Goal: Information Seeking & Learning: Learn about a topic

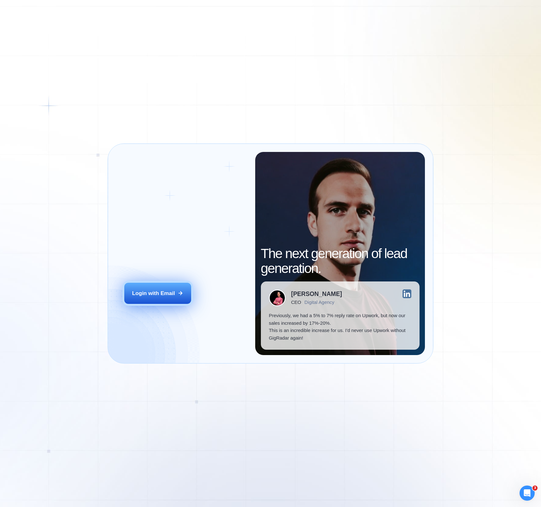
click at [168, 294] on div "Login with Email" at bounding box center [153, 293] width 43 height 8
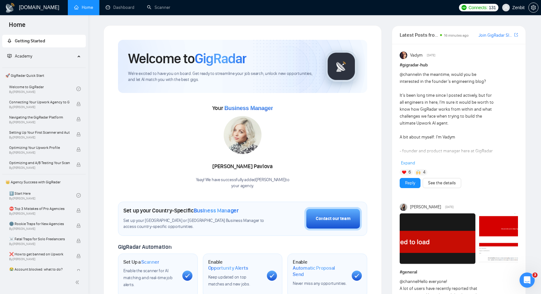
click at [154, 9] on link "Scanner" at bounding box center [158, 7] width 23 height 5
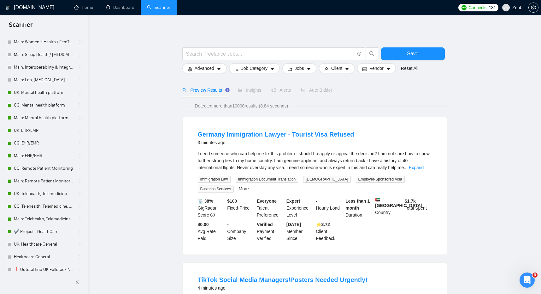
scroll to position [19, 0]
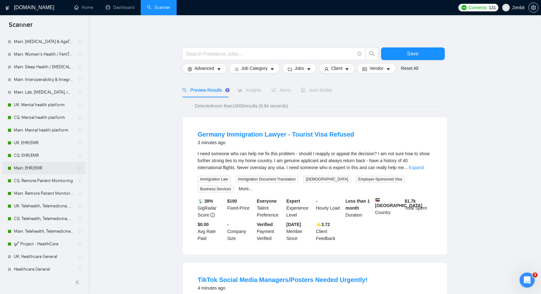
scroll to position [46, 0]
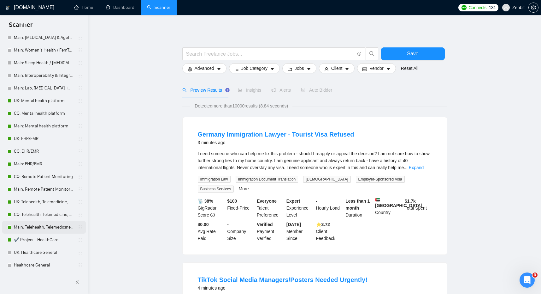
click at [50, 227] on link "Main: Telehealth, Telemedicine, Virtual Care" at bounding box center [44, 227] width 60 height 13
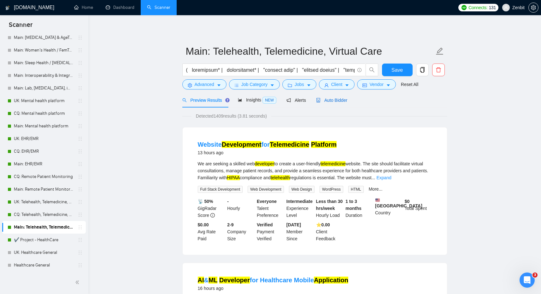
click at [332, 100] on span "Auto Bidder" at bounding box center [331, 100] width 31 height 5
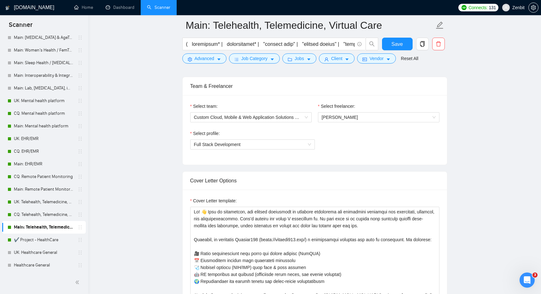
scroll to position [396, 0]
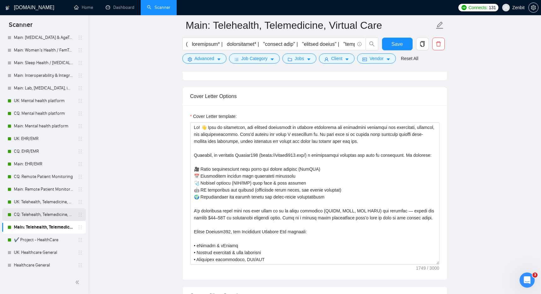
click at [39, 212] on link "CQ: Telehealth, Telemedicine, Virtual Care" at bounding box center [44, 214] width 60 height 13
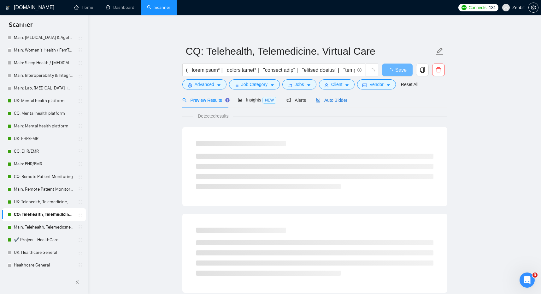
click at [339, 102] on span "Auto Bidder" at bounding box center [331, 100] width 31 height 5
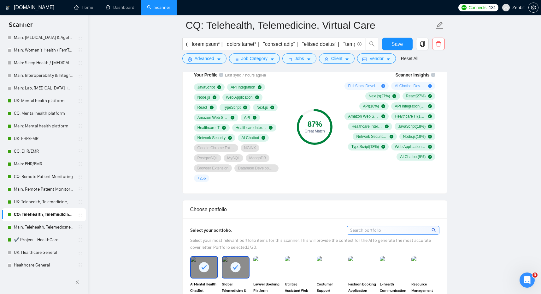
scroll to position [429, 0]
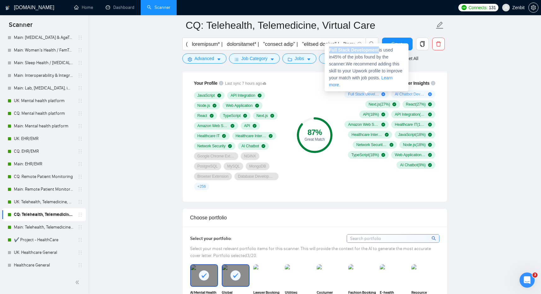
drag, startPoint x: 329, startPoint y: 51, endPoint x: 381, endPoint y: 48, distance: 51.9
click at [381, 48] on span "Full Stack Development is used in 45 % of the jobs found by the scanner. We rec…" at bounding box center [366, 67] width 74 height 40
copy strong "Full Stack Development"
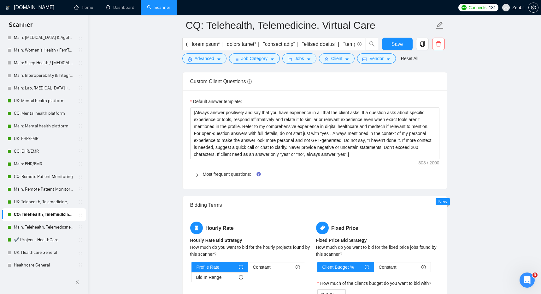
scroll to position [785, 0]
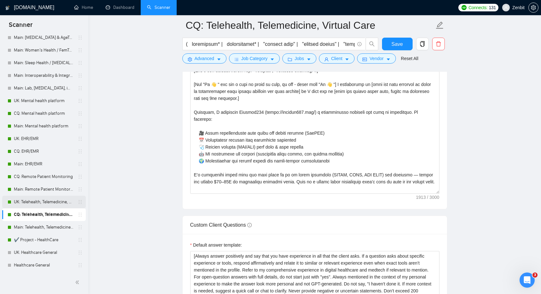
click at [47, 204] on link "UK: Telehealth, Telemedicine, Virtual Care" at bounding box center [44, 201] width 60 height 13
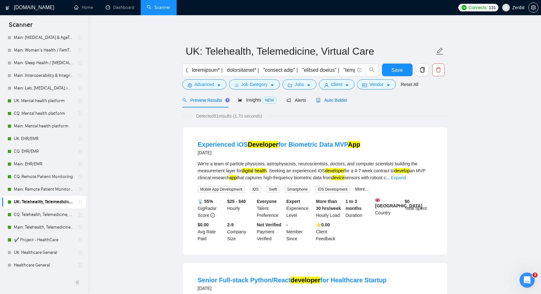
click at [342, 103] on div "Auto Bidder" at bounding box center [331, 100] width 31 height 7
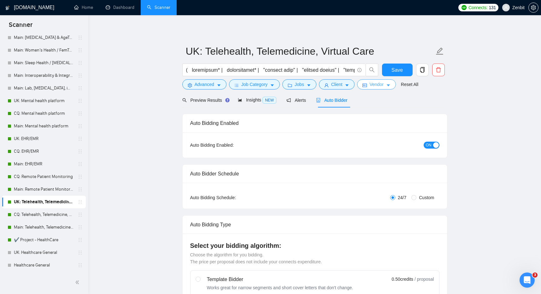
click at [372, 85] on span "Vendor" at bounding box center [377, 84] width 14 height 7
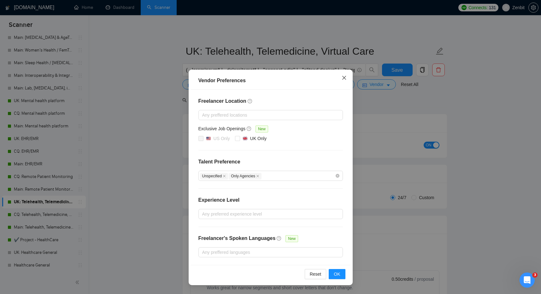
click at [343, 80] on icon "close" at bounding box center [344, 77] width 5 height 5
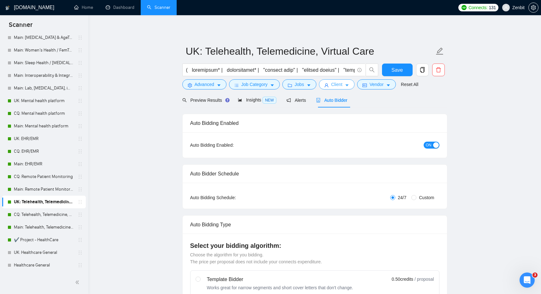
click at [328, 85] on icon "user" at bounding box center [327, 85] width 4 height 4
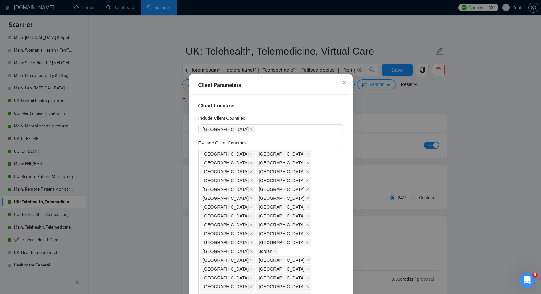
click at [343, 80] on icon "close" at bounding box center [344, 82] width 5 height 5
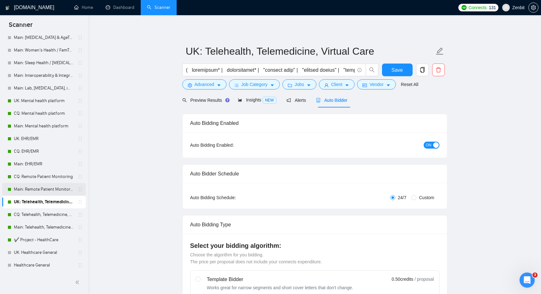
click at [42, 187] on link "Main: Remote Patient Monitoring" at bounding box center [44, 189] width 60 height 13
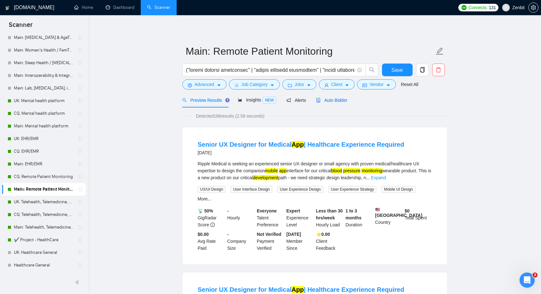
click at [347, 103] on div "Auto Bidder" at bounding box center [331, 100] width 31 height 7
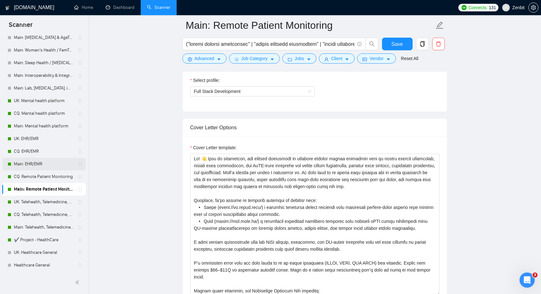
scroll to position [38, 0]
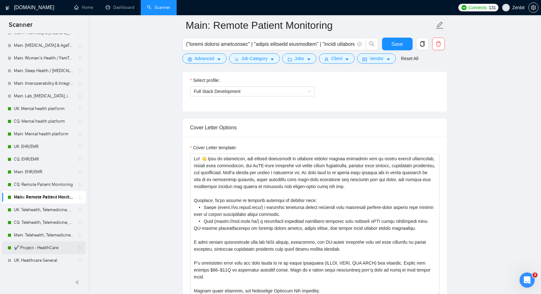
click at [38, 243] on link "✔️ Project - HealthCare" at bounding box center [44, 247] width 60 height 13
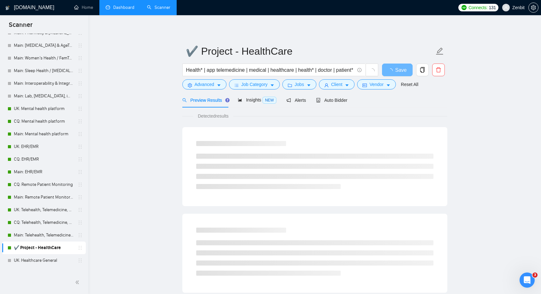
click at [121, 10] on link "Dashboard" at bounding box center [120, 7] width 29 height 5
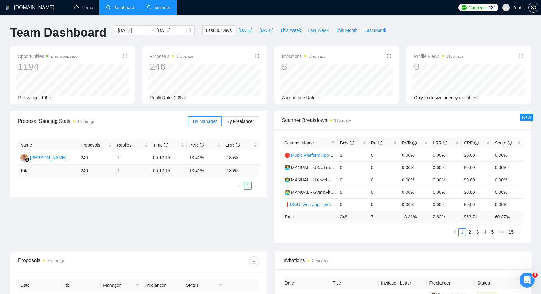
click at [324, 33] on span "Last Week" at bounding box center [318, 30] width 21 height 7
type input "[DATE]"
click at [299, 32] on span "This Week" at bounding box center [290, 30] width 21 height 7
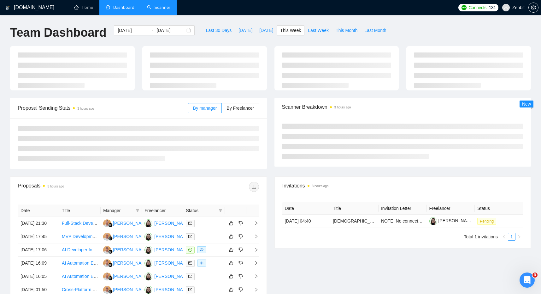
type input "[DATE]"
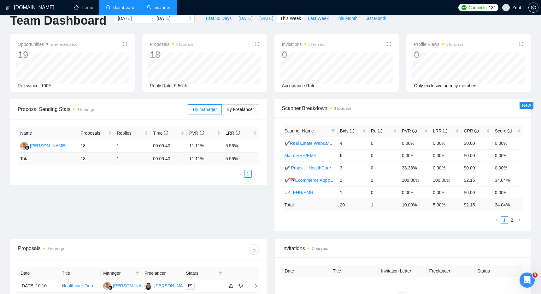
scroll to position [89, 0]
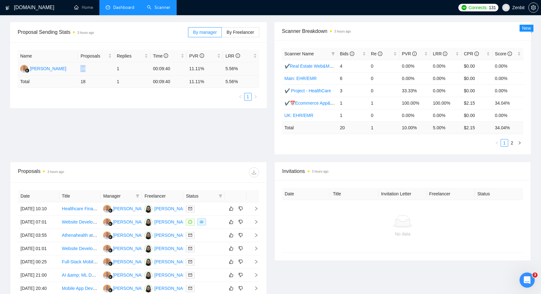
drag, startPoint x: 87, startPoint y: 68, endPoint x: 90, endPoint y: 68, distance: 3.5
click at [90, 68] on td "18" at bounding box center [96, 68] width 36 height 13
click at [111, 104] on div "Name Proposals Replies Time PVR LRR Maximus Uspupu 18 1 00:09:40 11.11% 5.56% T…" at bounding box center [138, 75] width 257 height 66
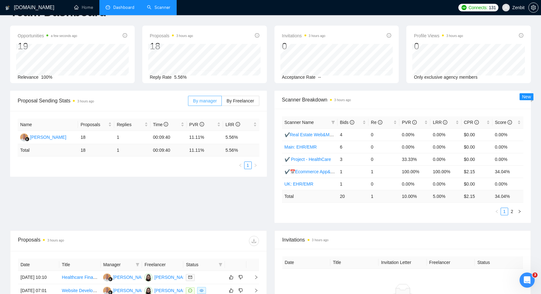
scroll to position [0, 0]
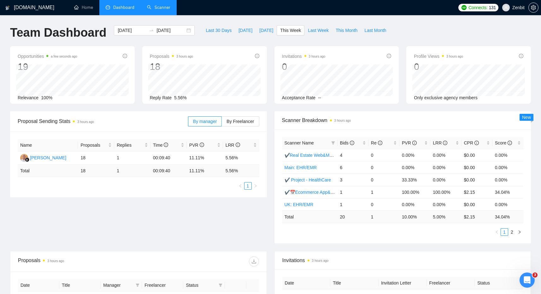
click at [169, 8] on link "Scanner" at bounding box center [158, 7] width 23 height 5
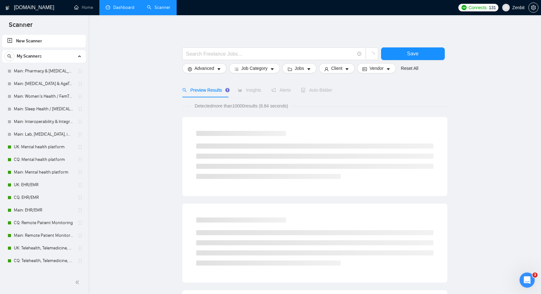
click at [168, 93] on main "Save Advanced Job Category Jobs Client Vendor Reset All Preview Results Insight…" at bounding box center [314, 291] width 433 height 532
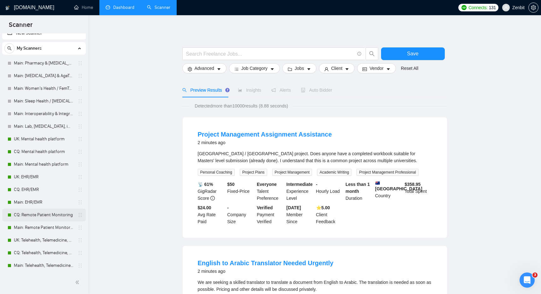
scroll to position [72, 0]
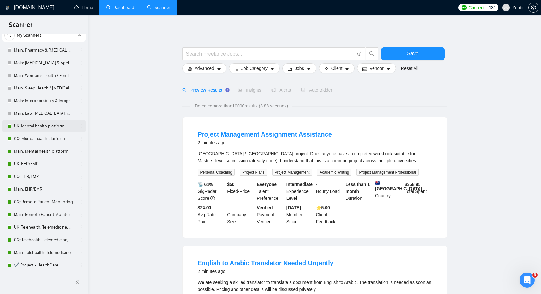
scroll to position [0, 0]
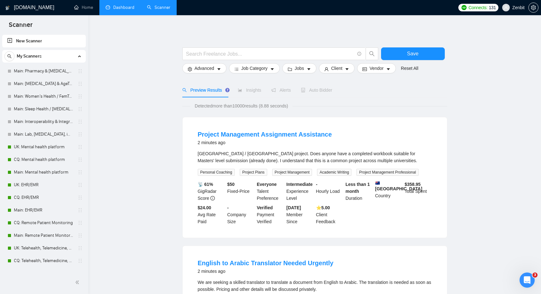
drag, startPoint x: 48, startPoint y: 169, endPoint x: 135, endPoint y: 142, distance: 91.5
click at [48, 169] on link "Main: Mental health platform" at bounding box center [44, 172] width 60 height 13
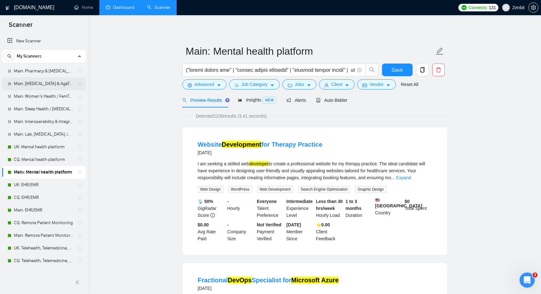
click at [49, 86] on link "Main: [MEDICAL_DATA] & AgeTech" at bounding box center [44, 83] width 60 height 13
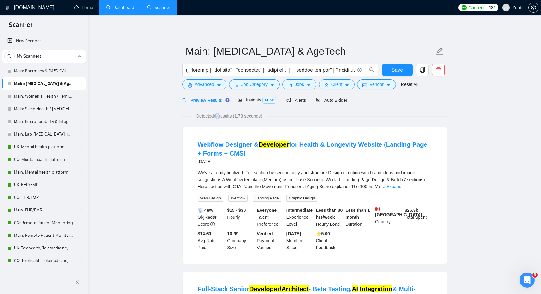
click at [220, 117] on span "Detected 69 results (1.73 seconds)" at bounding box center [229, 115] width 75 height 7
drag, startPoint x: 197, startPoint y: 160, endPoint x: 233, endPoint y: 161, distance: 36.3
click at [233, 161] on li "Webflow Designer & Developer for Health & Longevity Website (Landing Page + For…" at bounding box center [314, 195] width 249 height 121
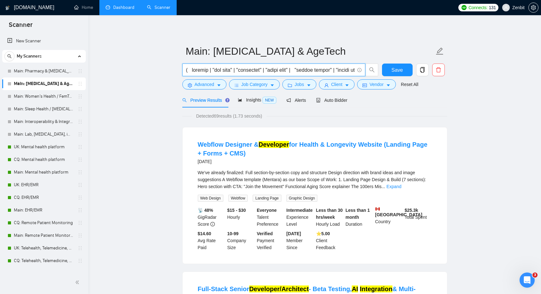
click at [223, 67] on input "text" at bounding box center [270, 70] width 169 height 8
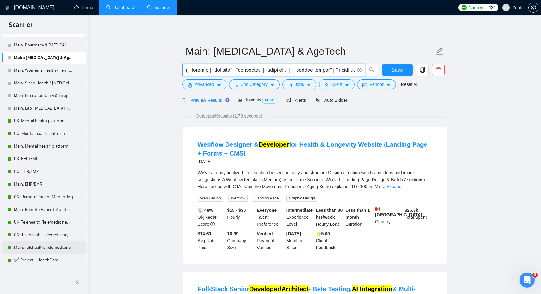
click at [41, 250] on link "Main: Telehealth, Telemedicine, Virtual Care" at bounding box center [44, 247] width 60 height 13
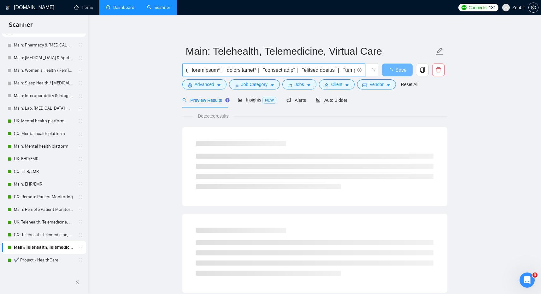
click at [236, 70] on input "text" at bounding box center [270, 70] width 169 height 8
click at [340, 100] on span "Auto Bidder" at bounding box center [331, 100] width 31 height 5
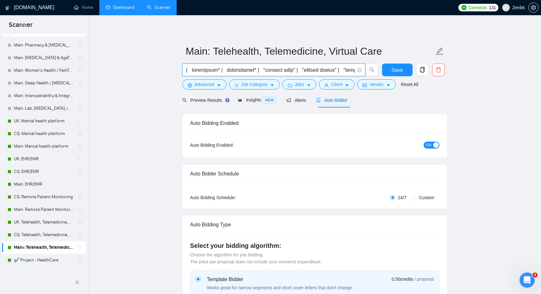
click at [315, 69] on input "text" at bounding box center [270, 70] width 169 height 8
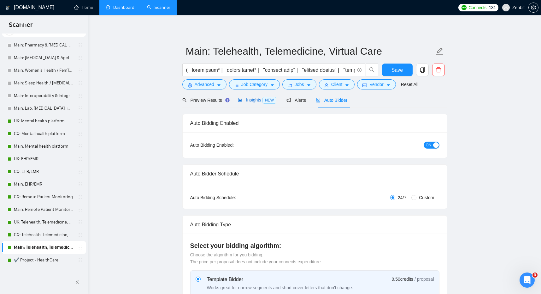
click at [260, 102] on span "Insights NEW" at bounding box center [257, 99] width 39 height 5
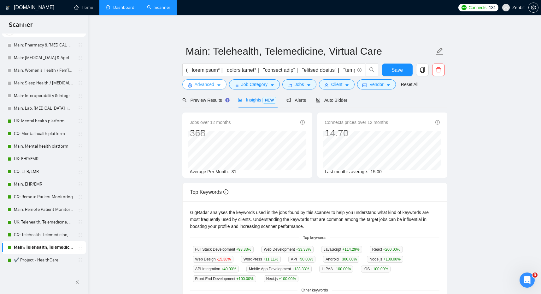
click at [209, 83] on span "Advanced" at bounding box center [205, 84] width 20 height 7
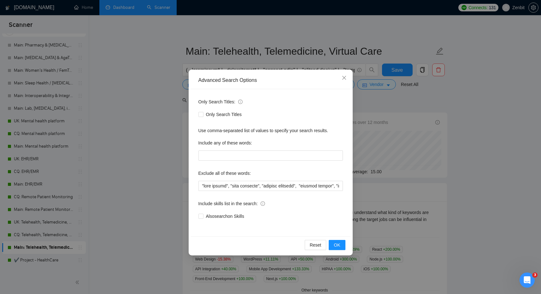
click at [134, 147] on div "Advanced Search Options Only Search Titles: Only Search Titles Use comma-separa…" at bounding box center [270, 147] width 541 height 294
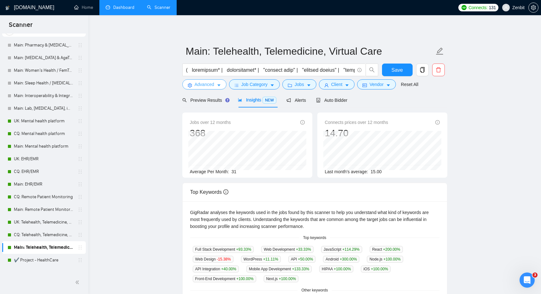
click at [216, 87] on button "Advanced" at bounding box center [204, 84] width 44 height 10
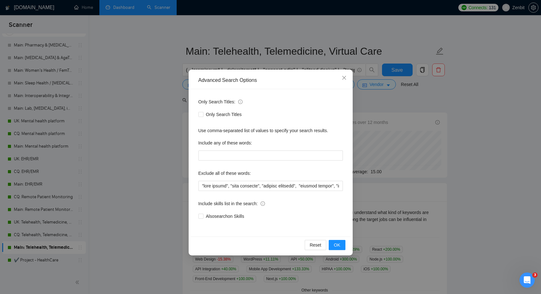
click at [130, 145] on div "Advanced Search Options Only Search Titles: Only Search Titles Use comma-separa…" at bounding box center [270, 147] width 541 height 294
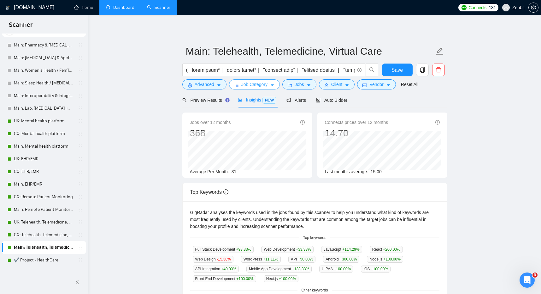
click at [235, 86] on button "Job Category" at bounding box center [254, 84] width 51 height 10
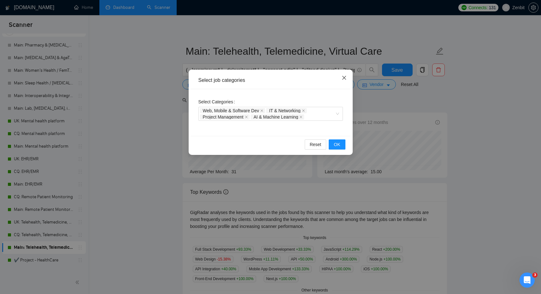
click at [345, 79] on icon "close" at bounding box center [344, 78] width 4 height 4
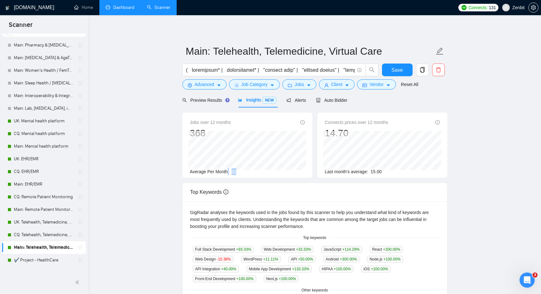
drag, startPoint x: 229, startPoint y: 171, endPoint x: 253, endPoint y: 172, distance: 24.0
click at [253, 172] on div "Average Per Month: 31" at bounding box center [247, 171] width 115 height 7
click at [211, 172] on span "Average Per Month:" at bounding box center [209, 171] width 39 height 5
drag, startPoint x: 189, startPoint y: 171, endPoint x: 254, endPoint y: 172, distance: 64.7
click at [254, 172] on div "Jobs over 12 months 368 [DATE] 20 Average Per Month: 31" at bounding box center [247, 144] width 130 height 65
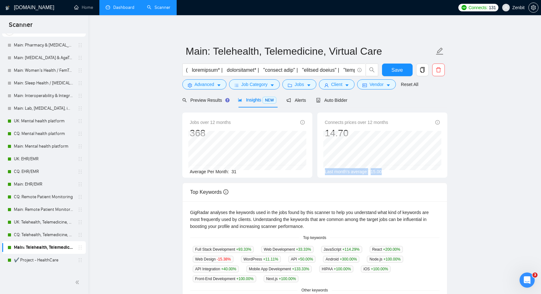
drag, startPoint x: 319, startPoint y: 171, endPoint x: 372, endPoint y: 175, distance: 53.2
click at [372, 175] on div "Connects prices over 12 months 14.70 Last month's average: 15.00" at bounding box center [383, 144] width 130 height 65
click at [269, 172] on div "Average Per Month: 31" at bounding box center [247, 171] width 115 height 7
drag, startPoint x: 241, startPoint y: 171, endPoint x: 187, endPoint y: 169, distance: 54.0
click at [186, 170] on div "Jobs over 12 months 368 [DATE] 20 Average Per Month: 31" at bounding box center [247, 144] width 130 height 65
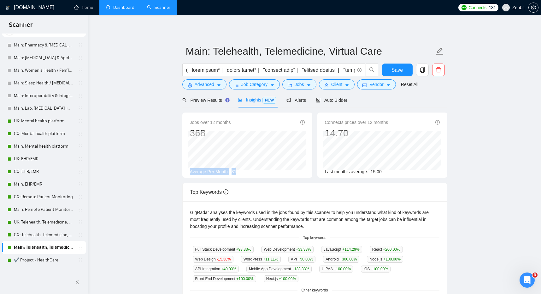
click at [247, 172] on div "Average Per Month: 31" at bounding box center [247, 171] width 115 height 7
click at [209, 101] on span "Preview Results" at bounding box center [204, 100] width 45 height 5
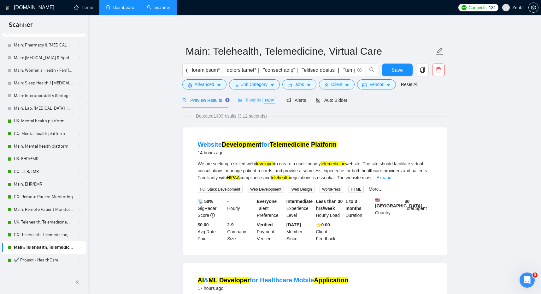
click at [252, 105] on div "Insights NEW" at bounding box center [257, 99] width 39 height 15
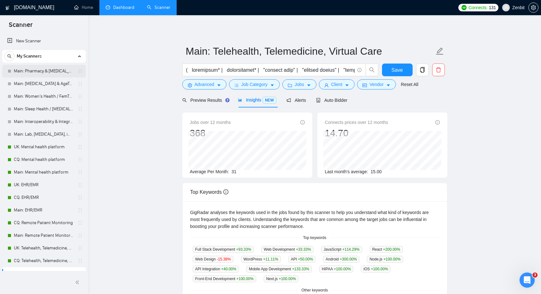
click at [55, 74] on link "Main: Pharmacy & [MEDICAL_DATA]" at bounding box center [44, 71] width 60 height 13
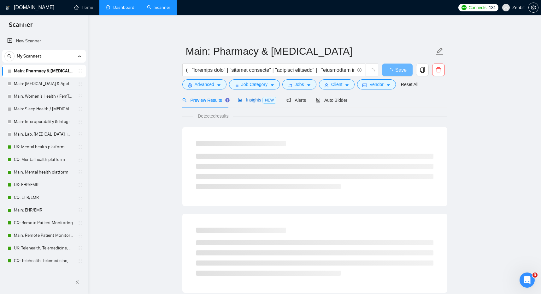
click at [260, 103] on div "Insights NEW" at bounding box center [257, 99] width 39 height 7
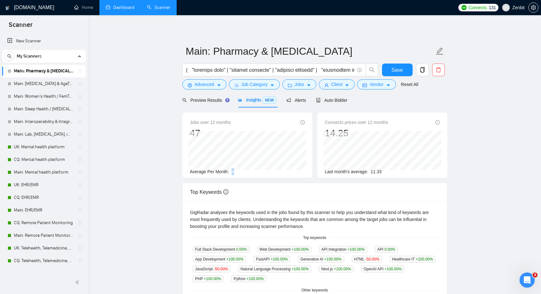
drag, startPoint x: 233, startPoint y: 171, endPoint x: 241, endPoint y: 171, distance: 7.3
click at [241, 171] on div "Average Per Month: 4" at bounding box center [247, 171] width 115 height 7
click at [36, 86] on link "Main: [MEDICAL_DATA] & AgeTech" at bounding box center [44, 83] width 60 height 13
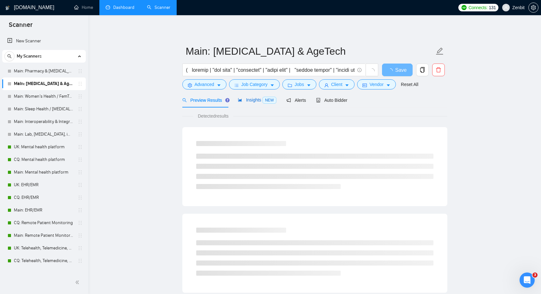
click at [258, 100] on span "Insights NEW" at bounding box center [257, 99] width 39 height 5
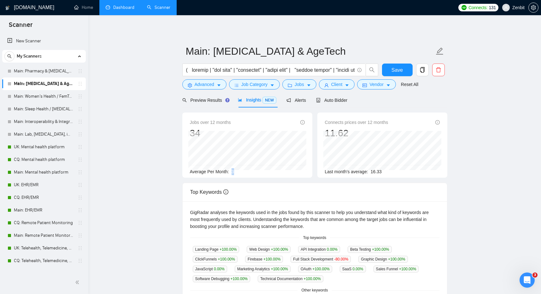
drag, startPoint x: 233, startPoint y: 171, endPoint x: 239, endPoint y: 172, distance: 5.7
click at [239, 172] on div "Average Per Month: 3" at bounding box center [247, 171] width 115 height 7
click at [249, 172] on div "Average Per Month: 3" at bounding box center [247, 171] width 115 height 7
click at [31, 97] on link "Main: Women’s Health / FemTech" at bounding box center [44, 96] width 60 height 13
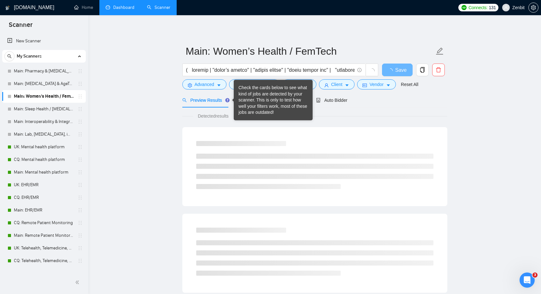
click at [265, 99] on div "Check the cards below to see what kind of jobs are detected by your scanner. Th…" at bounding box center [273, 100] width 69 height 31
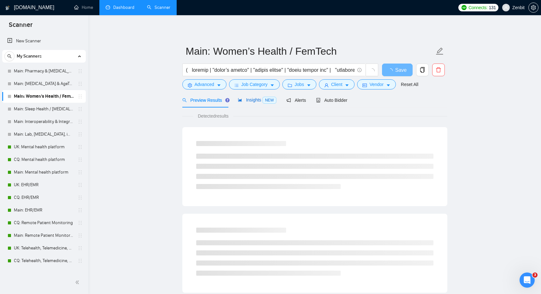
click at [262, 99] on span "Insights NEW" at bounding box center [257, 99] width 39 height 5
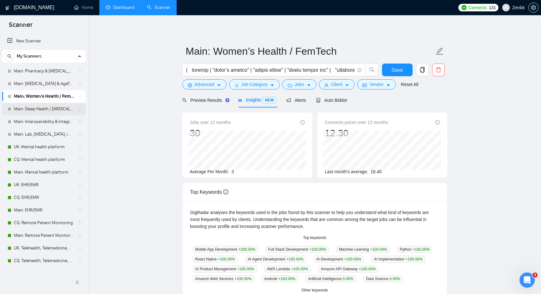
click at [42, 109] on link "Main: Sleep Health / [MEDICAL_DATA] App" at bounding box center [44, 109] width 60 height 13
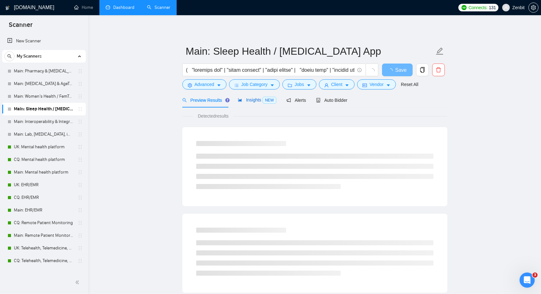
click at [250, 99] on span "Insights NEW" at bounding box center [257, 99] width 39 height 5
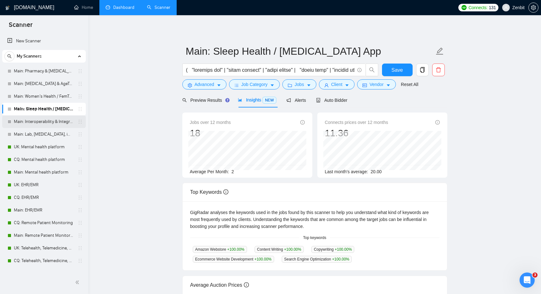
click at [38, 124] on link "Main: Interoperability & Integration HL7,FNIR" at bounding box center [44, 121] width 60 height 13
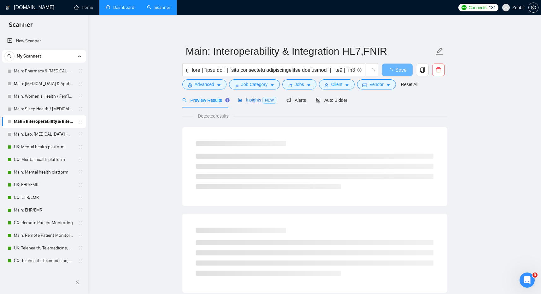
click at [255, 102] on span "Insights NEW" at bounding box center [257, 99] width 39 height 5
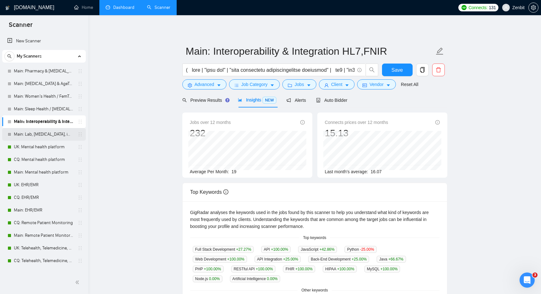
click at [45, 133] on link "Main: Lab, [MEDICAL_DATA], imaging informatics" at bounding box center [44, 134] width 60 height 13
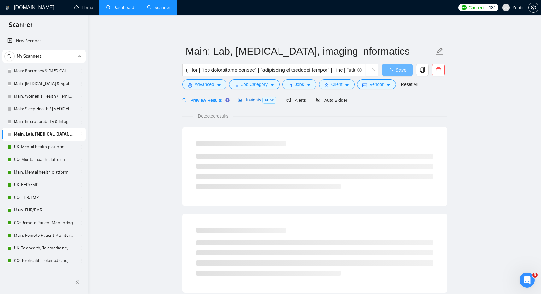
click at [261, 103] on div "Insights NEW" at bounding box center [257, 99] width 39 height 7
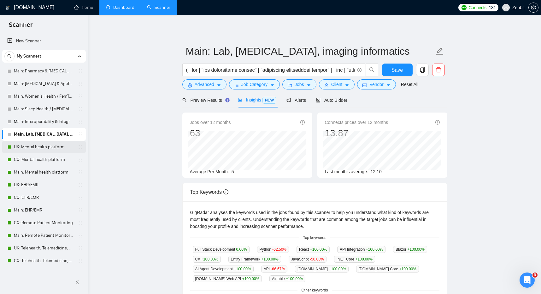
click at [38, 151] on link "UK: Mental health platform" at bounding box center [44, 146] width 60 height 13
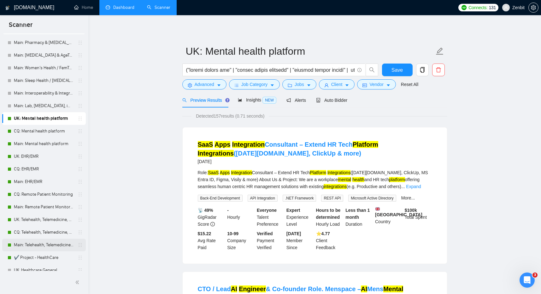
scroll to position [33, 0]
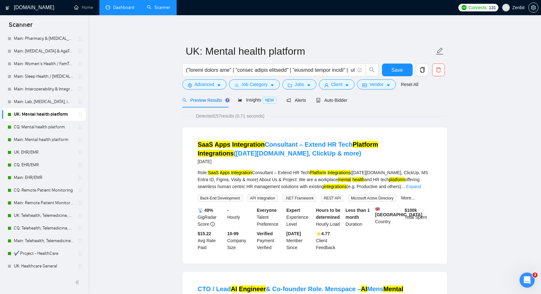
click at [255, 104] on div "Insights NEW" at bounding box center [257, 99] width 39 height 15
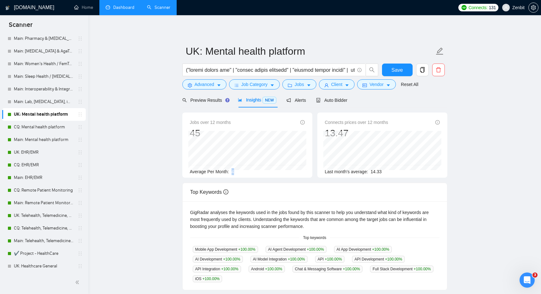
drag, startPoint x: 233, startPoint y: 172, endPoint x: 263, endPoint y: 171, distance: 30.0
click at [263, 171] on div "Average Per Month: 4" at bounding box center [247, 171] width 115 height 7
click at [38, 128] on link "CQ: Mental health platform" at bounding box center [44, 127] width 60 height 13
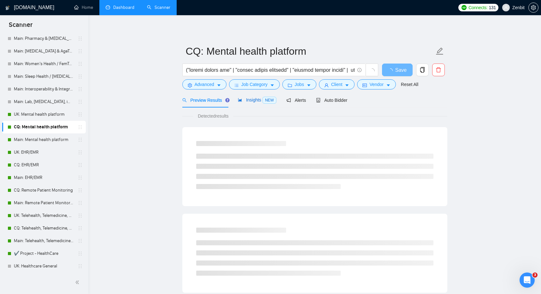
click at [255, 99] on span "Insights NEW" at bounding box center [257, 99] width 39 height 5
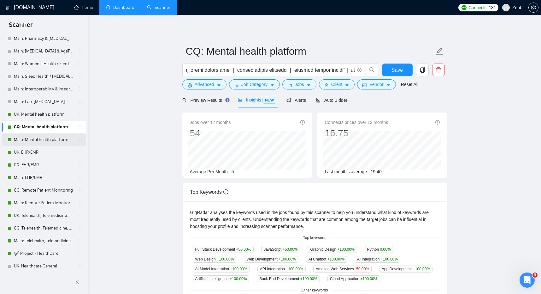
click at [42, 144] on link "Main: Mental health platform" at bounding box center [44, 139] width 60 height 13
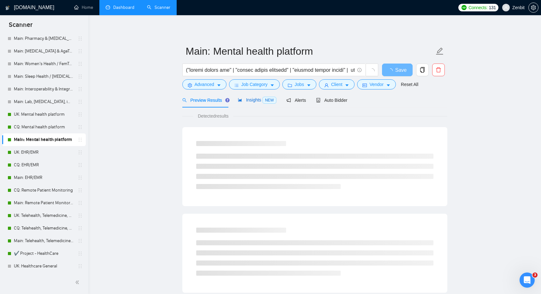
click at [264, 103] on div "Insights NEW" at bounding box center [257, 99] width 39 height 7
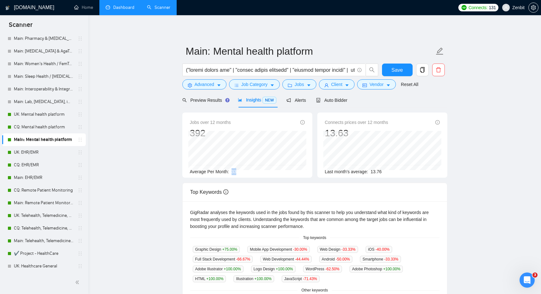
drag, startPoint x: 233, startPoint y: 172, endPoint x: 237, endPoint y: 172, distance: 4.1
click at [237, 172] on span "33" at bounding box center [234, 171] width 5 height 5
click at [150, 160] on main "Main: Mental health platform Save Advanced Job Category Jobs Client Vendor Rese…" at bounding box center [314, 241] width 433 height 433
click at [124, 130] on main "Main: Mental health platform Save Advanced Job Category Jobs Client Vendor Rese…" at bounding box center [314, 241] width 433 height 433
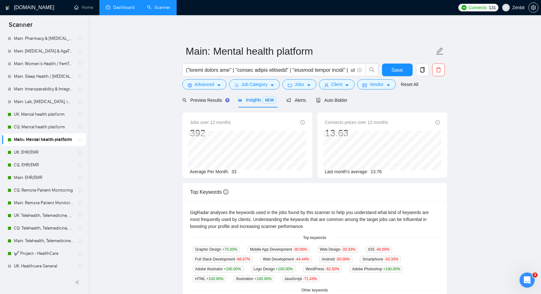
click at [127, 131] on main "Main: Mental health platform Save Advanced Job Category Jobs Client Vendor Rese…" at bounding box center [314, 241] width 433 height 433
click at [149, 169] on main "Main: Mental health platform Save Advanced Job Category Jobs Client Vendor Rese…" at bounding box center [314, 241] width 433 height 433
click at [298, 87] on span "Jobs" at bounding box center [299, 84] width 9 height 7
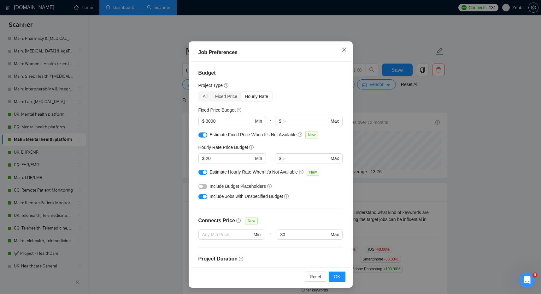
click at [343, 52] on icon "close" at bounding box center [344, 49] width 5 height 5
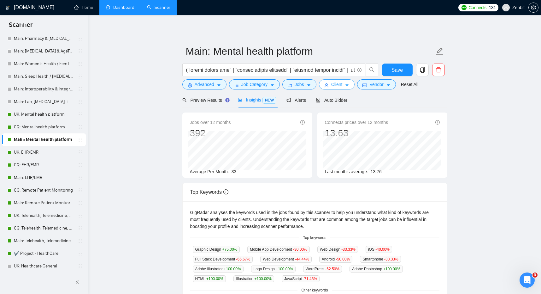
click at [346, 84] on button "Client" at bounding box center [337, 84] width 36 height 10
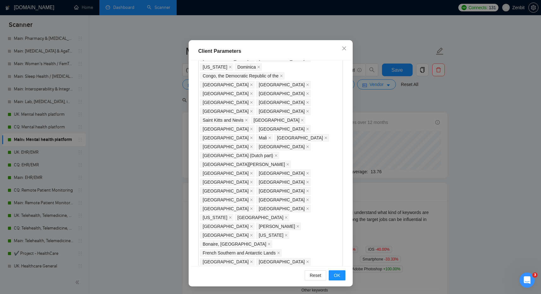
scroll to position [551, 0]
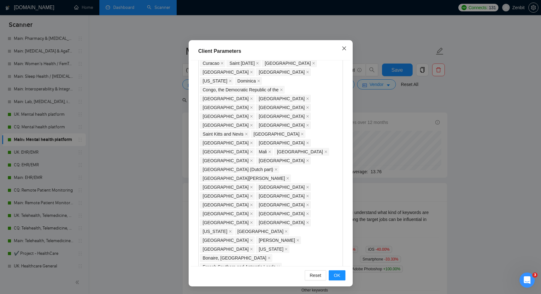
click at [343, 49] on icon "close" at bounding box center [344, 48] width 4 height 4
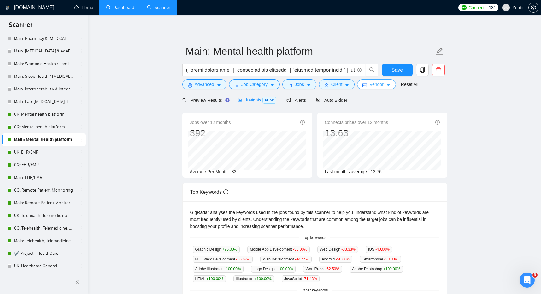
click at [382, 84] on span "Vendor" at bounding box center [377, 84] width 14 height 7
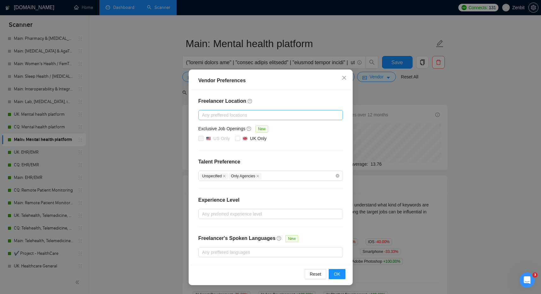
scroll to position [16, 0]
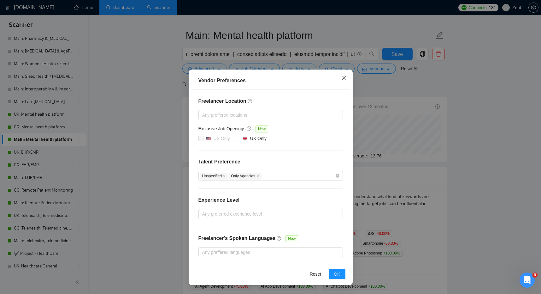
click at [347, 76] on span "Close" at bounding box center [344, 77] width 17 height 17
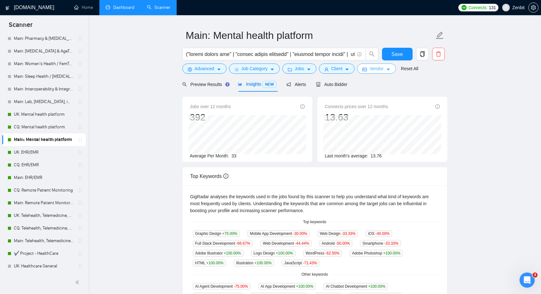
scroll to position [0, 0]
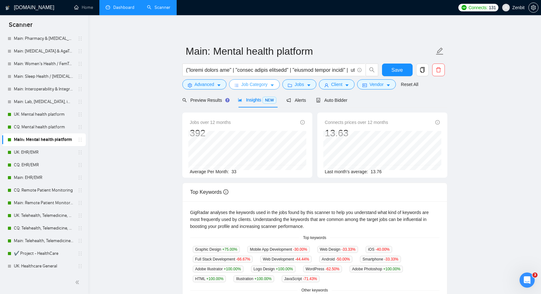
click at [253, 87] on span "Job Category" at bounding box center [254, 84] width 26 height 7
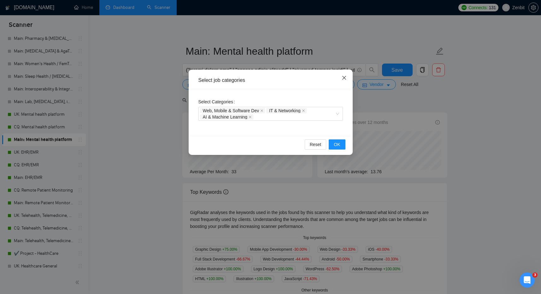
click at [340, 78] on span "Close" at bounding box center [344, 77] width 17 height 17
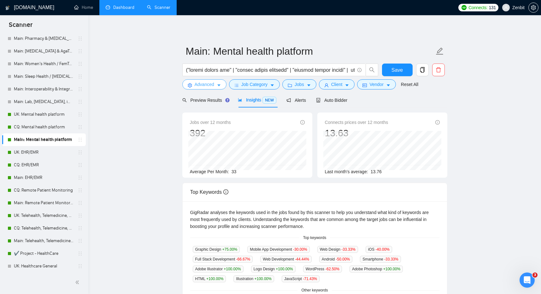
click at [218, 86] on icon "caret-down" at bounding box center [219, 85] width 4 height 4
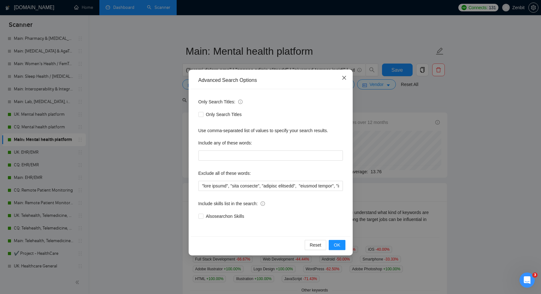
click at [346, 80] on icon "close" at bounding box center [344, 77] width 5 height 5
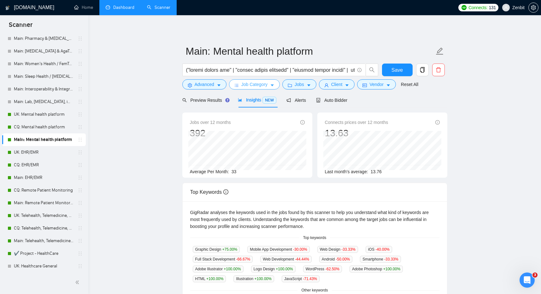
click at [255, 82] on span "Job Category" at bounding box center [254, 84] width 26 height 7
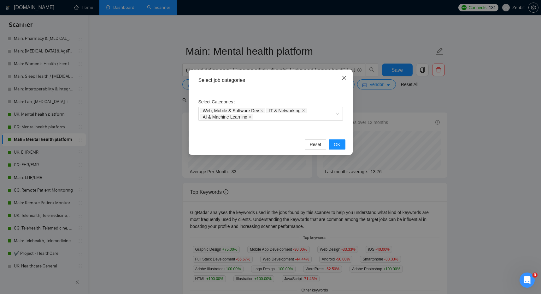
click at [343, 77] on icon "close" at bounding box center [344, 77] width 5 height 5
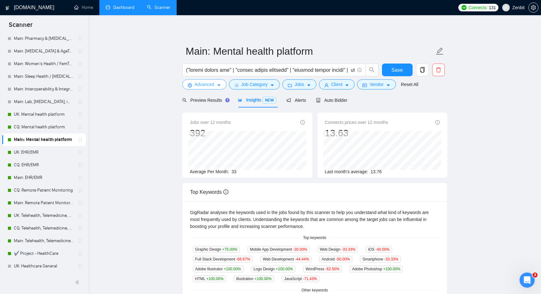
click at [217, 82] on button "Advanced" at bounding box center [204, 84] width 44 height 10
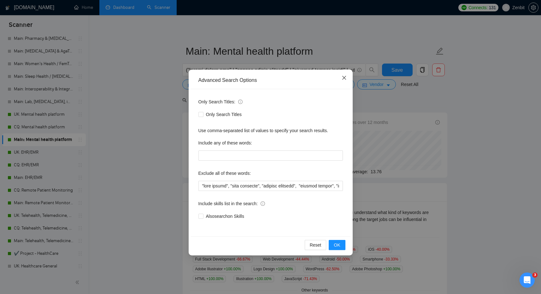
click at [344, 78] on icon "close" at bounding box center [344, 78] width 4 height 4
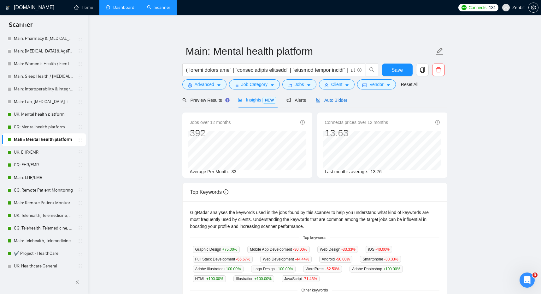
click at [341, 101] on span "Auto Bidder" at bounding box center [331, 100] width 31 height 5
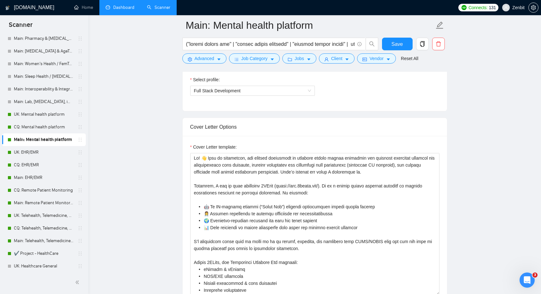
scroll to position [384, 0]
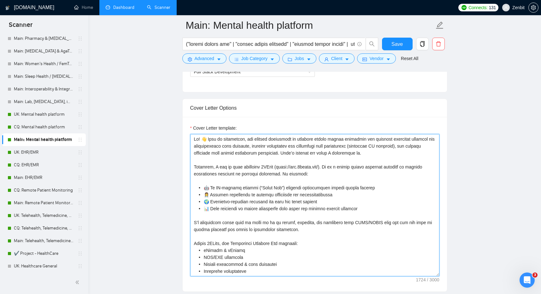
drag, startPoint x: 381, startPoint y: 152, endPoint x: 180, endPoint y: 135, distance: 201.8
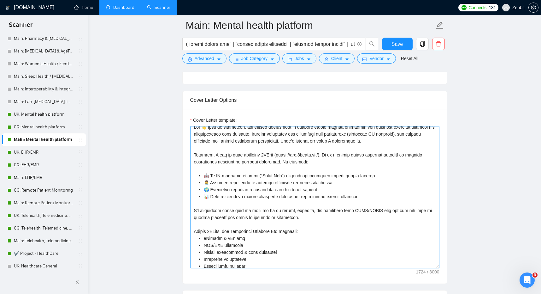
scroll to position [0, 0]
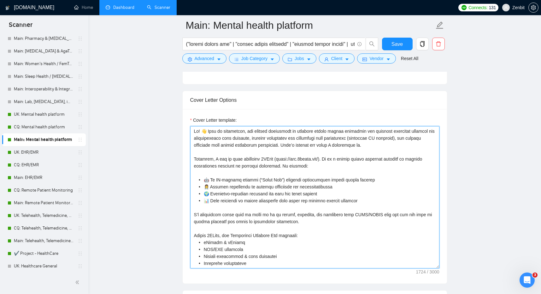
drag, startPoint x: 373, startPoint y: 200, endPoint x: 167, endPoint y: 159, distance: 209.6
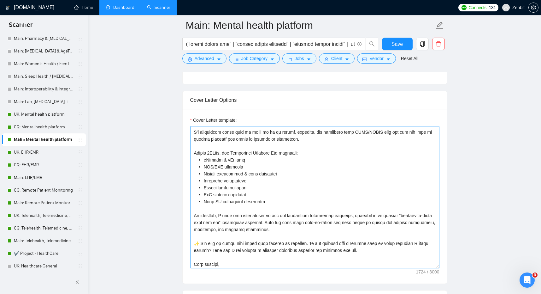
scroll to position [74, 0]
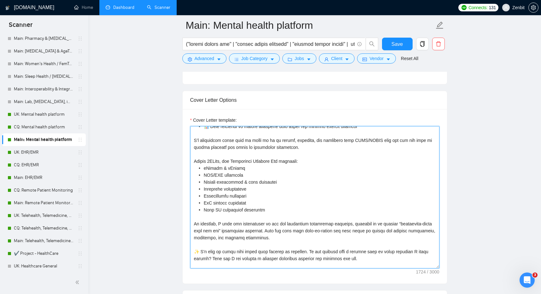
drag, startPoint x: 265, startPoint y: 206, endPoint x: 181, endPoint y: 142, distance: 106.1
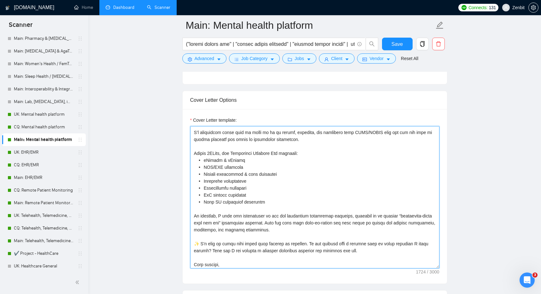
scroll to position [90, 0]
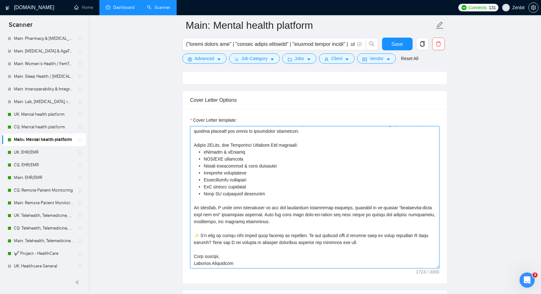
drag, startPoint x: 372, startPoint y: 248, endPoint x: 184, endPoint y: 204, distance: 193.6
click at [184, 204] on div "Cover Letter template:" at bounding box center [315, 196] width 265 height 174
click at [339, 180] on textarea "Cover Letter template:" at bounding box center [314, 197] width 249 height 142
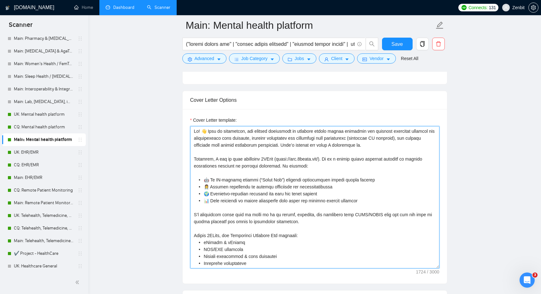
click at [207, 130] on textarea "Cover Letter template:" at bounding box center [314, 197] width 249 height 142
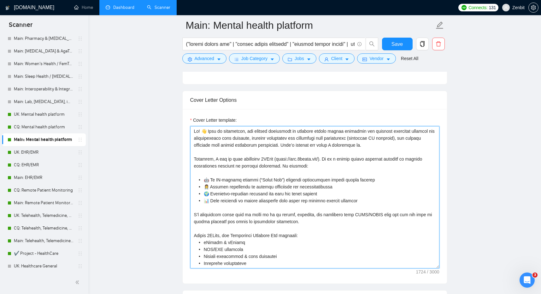
click at [209, 181] on textarea "Cover Letter template:" at bounding box center [314, 197] width 249 height 142
click at [217, 171] on textarea "Cover Letter template:" at bounding box center [314, 197] width 249 height 142
drag, startPoint x: 385, startPoint y: 201, endPoint x: 181, endPoint y: 177, distance: 206.3
click at [212, 180] on textarea "Cover Letter template:" at bounding box center [314, 197] width 249 height 142
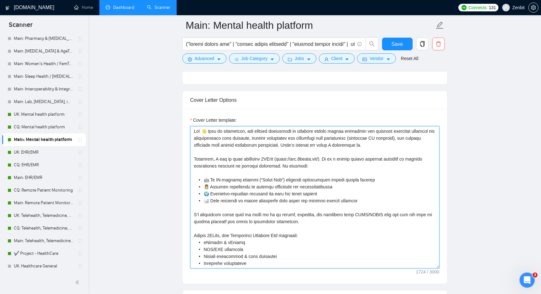
drag, startPoint x: 382, startPoint y: 144, endPoint x: 176, endPoint y: 123, distance: 207.5
click at [315, 175] on textarea "Cover Letter template:" at bounding box center [314, 197] width 249 height 142
click at [207, 132] on textarea "Cover Letter template:" at bounding box center [314, 197] width 249 height 142
type textarea "Lo! Ipsu do sitametcon, adi elitsed doeiusmodt in utlabore etdolo magnaa enimad…"
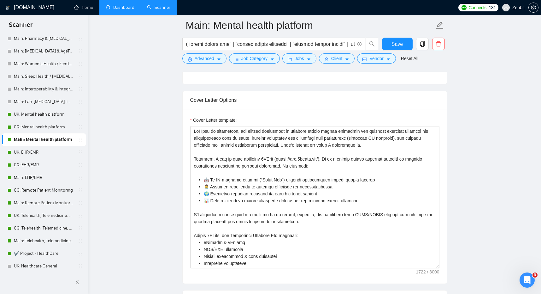
drag, startPoint x: 397, startPoint y: 40, endPoint x: 122, endPoint y: 157, distance: 298.6
click at [397, 40] on span "Save" at bounding box center [397, 44] width 11 height 8
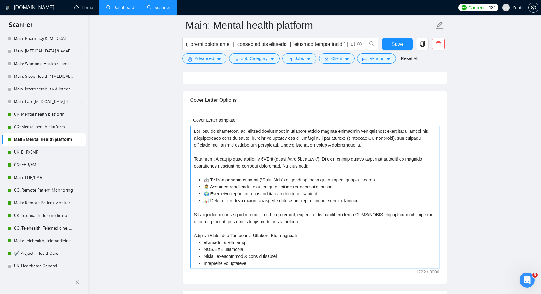
drag, startPoint x: 372, startPoint y: 142, endPoint x: 182, endPoint y: 119, distance: 191.0
click at [208, 132] on textarea "Cover Letter template:" at bounding box center [314, 197] width 249 height 142
click at [202, 130] on textarea "Cover Letter template:" at bounding box center [314, 197] width 249 height 142
click at [0, 0] on div "From" at bounding box center [0, 0] width 0 height 0
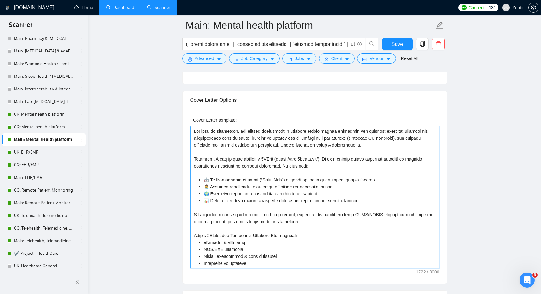
type textarea "Lo! Ipsu do sitametcon, adi elitsed doeiusmodt in utlabore etdolo magnaa enimad…"
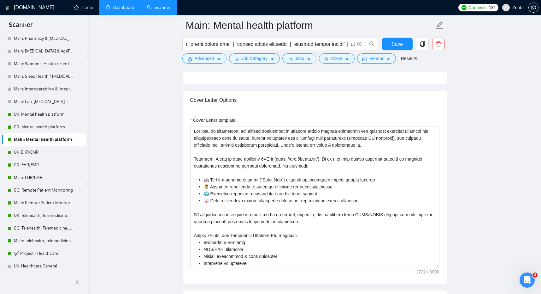
click at [395, 50] on div "Save" at bounding box center [397, 46] width 33 height 16
click at [396, 48] on button "Save" at bounding box center [397, 44] width 31 height 13
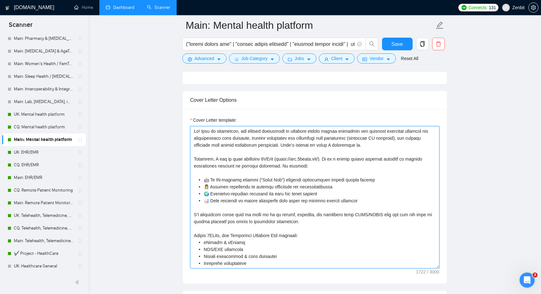
drag, startPoint x: 372, startPoint y: 140, endPoint x: 146, endPoint y: 119, distance: 226.7
click at [254, 134] on textarea "Cover Letter template:" at bounding box center [314, 197] width 249 height 142
click at [231, 135] on textarea "Cover Letter template:" at bounding box center [314, 197] width 249 height 142
drag, startPoint x: 293, startPoint y: 138, endPoint x: 170, endPoint y: 119, distance: 124.9
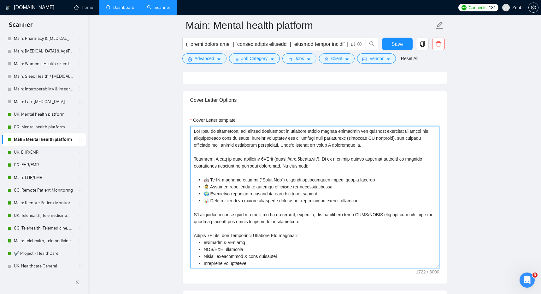
click at [306, 129] on textarea "Cover Letter template:" at bounding box center [314, 197] width 249 height 142
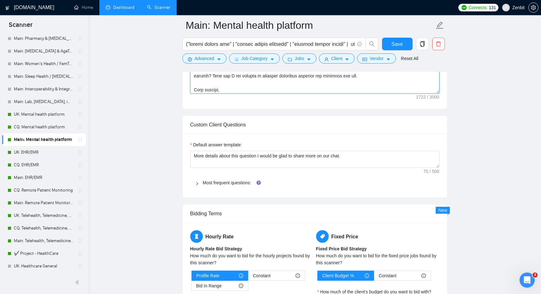
scroll to position [571, 0]
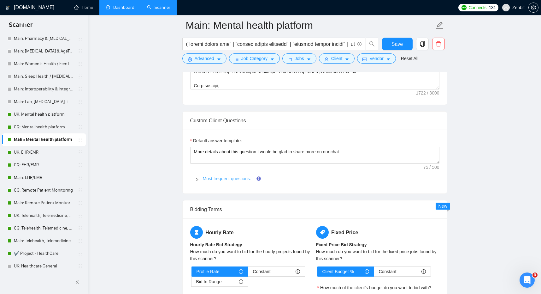
click at [217, 179] on link "Most frequent questions:" at bounding box center [227, 178] width 48 height 5
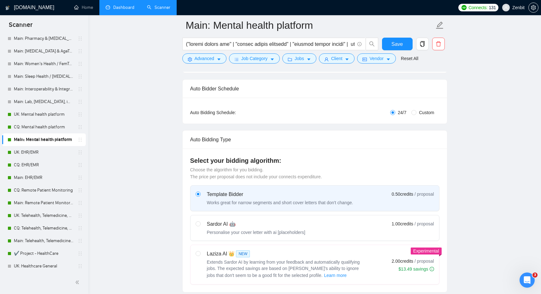
scroll to position [55, 0]
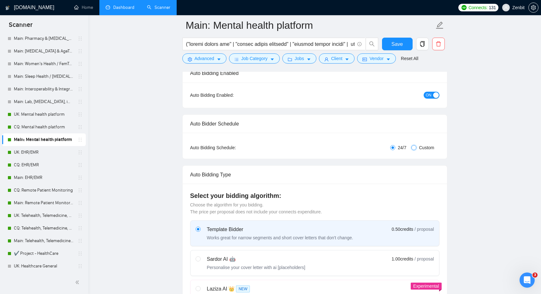
click at [414, 147] on input "Custom" at bounding box center [414, 147] width 5 height 5
radio input "true"
radio input "false"
checkbox input "true"
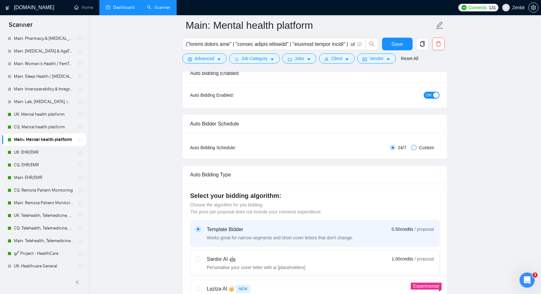
checkbox input "true"
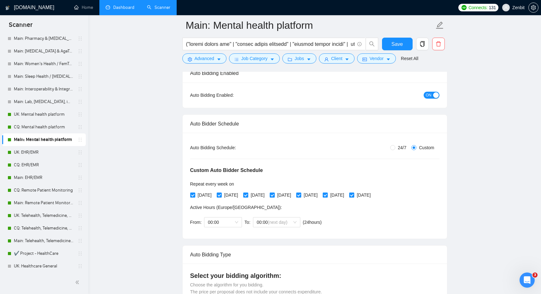
click at [393, 150] on label "24/7" at bounding box center [399, 147] width 19 height 7
click at [393, 150] on input "24/7" at bounding box center [392, 147] width 5 height 5
radio input "true"
radio input "false"
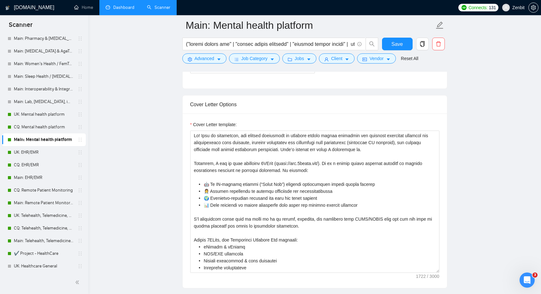
scroll to position [424, 0]
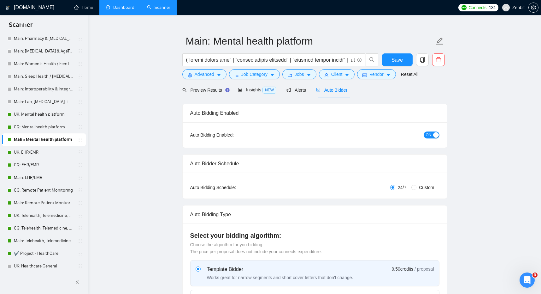
scroll to position [0, 0]
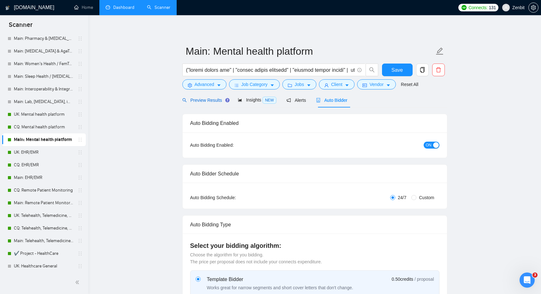
click at [202, 100] on span "Preview Results" at bounding box center [204, 100] width 45 height 5
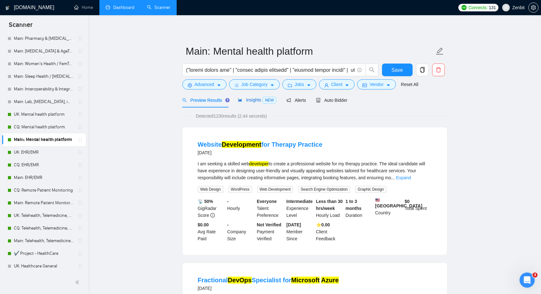
click at [253, 103] on div "Insights NEW" at bounding box center [257, 99] width 39 height 7
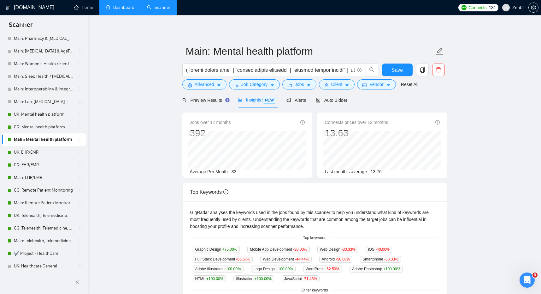
drag, startPoint x: 234, startPoint y: 170, endPoint x: 241, endPoint y: 170, distance: 7.0
click at [241, 170] on div "Average Per Month: 33" at bounding box center [247, 171] width 115 height 7
click at [257, 84] on span "Job Category" at bounding box center [254, 84] width 26 height 7
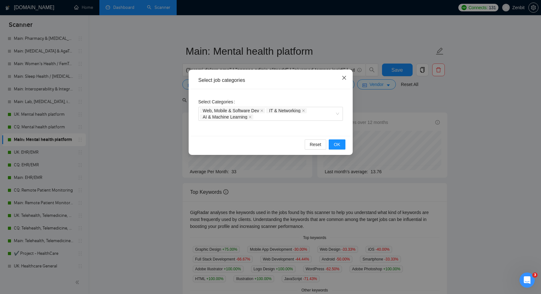
click at [345, 80] on span "Close" at bounding box center [344, 77] width 17 height 17
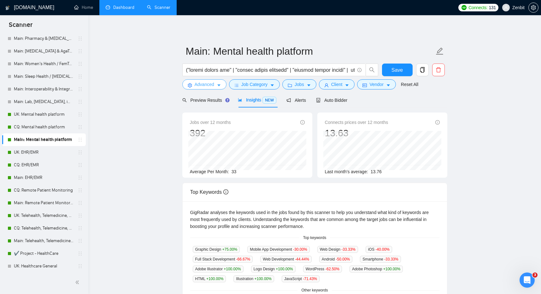
click at [211, 87] on span "Advanced" at bounding box center [205, 84] width 20 height 7
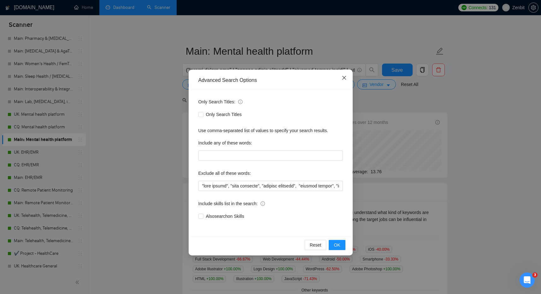
click at [342, 75] on icon "close" at bounding box center [344, 77] width 5 height 5
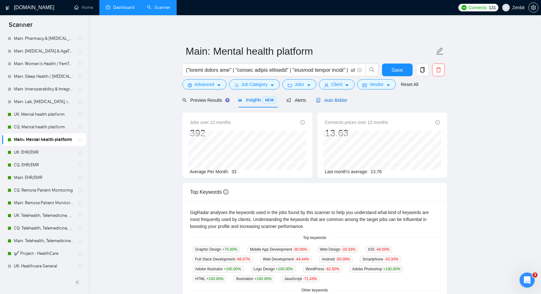
click at [336, 97] on div "Auto Bidder" at bounding box center [331, 100] width 31 height 7
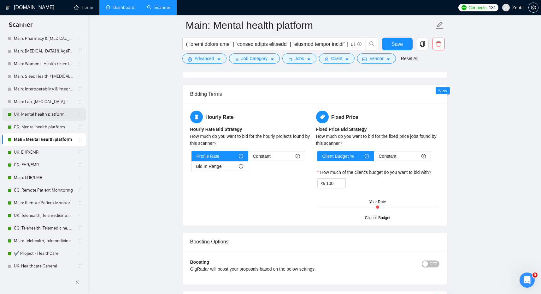
scroll to position [682, 0]
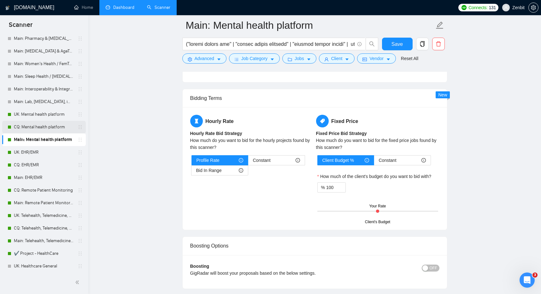
click at [32, 124] on link "CQ: Mental health platform" at bounding box center [44, 127] width 60 height 13
click at [384, 42] on button "Save" at bounding box center [397, 44] width 31 height 13
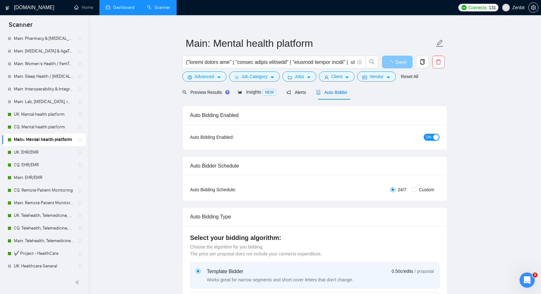
scroll to position [16, 0]
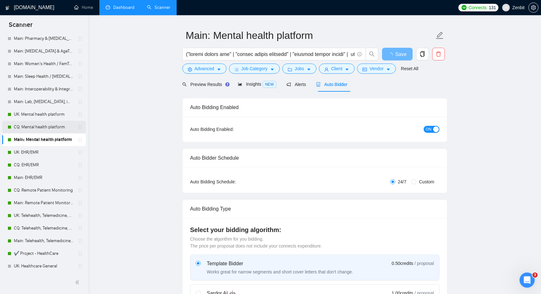
click at [50, 127] on link "CQ: Mental health platform" at bounding box center [44, 127] width 60 height 13
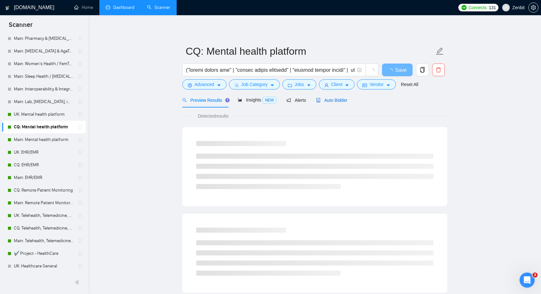
click at [329, 102] on span "Auto Bidder" at bounding box center [331, 100] width 31 height 5
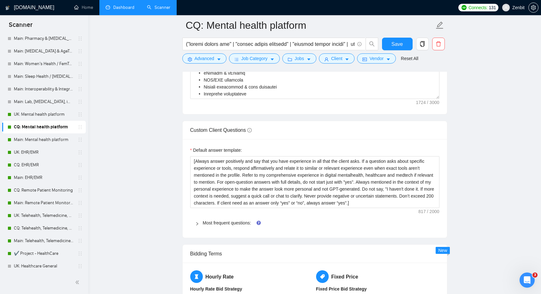
scroll to position [874, 0]
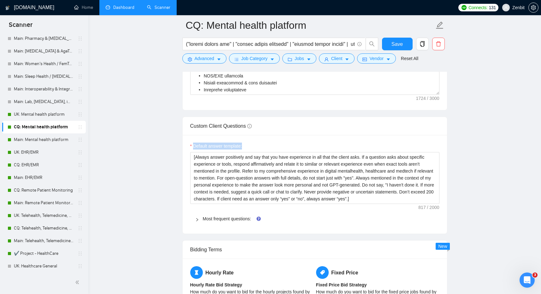
drag, startPoint x: 194, startPoint y: 156, endPoint x: 245, endPoint y: 156, distance: 50.8
click at [245, 152] on div "Default answer template:" at bounding box center [314, 146] width 249 height 9
click at [226, 149] on label "Default answer template:" at bounding box center [216, 145] width 52 height 7
click at [226, 155] on textarea "[Always answer positively and say that you have experience in all that the clie…" at bounding box center [314, 178] width 249 height 52
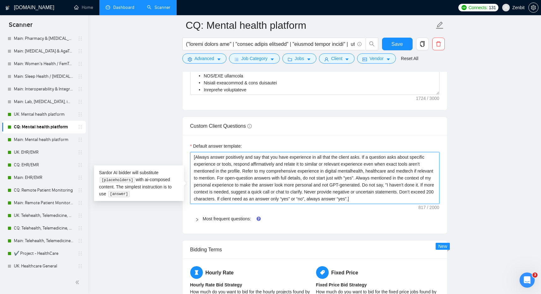
scroll to position [886, 0]
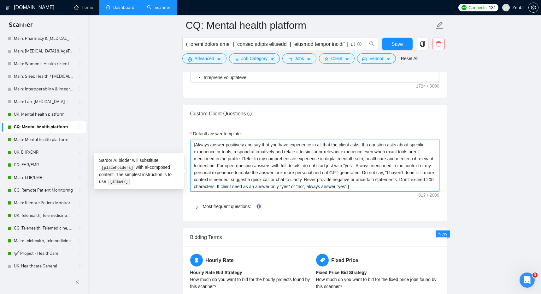
click at [270, 160] on textarea "[Always answer positively and say that you have experience in all that the clie…" at bounding box center [314, 166] width 249 height 52
drag, startPoint x: 422, startPoint y: 194, endPoint x: 156, endPoint y: 148, distance: 269.7
click at [156, 148] on main "CQ: Mental health platform Save Advanced Job Category Jobs Client Vendor Reset …" at bounding box center [314, 20] width 433 height 1762
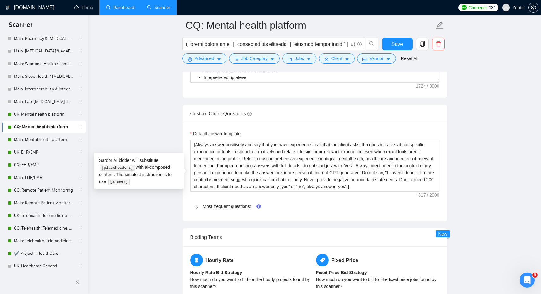
click at [165, 112] on main "CQ: Mental health platform Save Advanced Job Category Jobs Client Vendor Reset …" at bounding box center [314, 20] width 433 height 1762
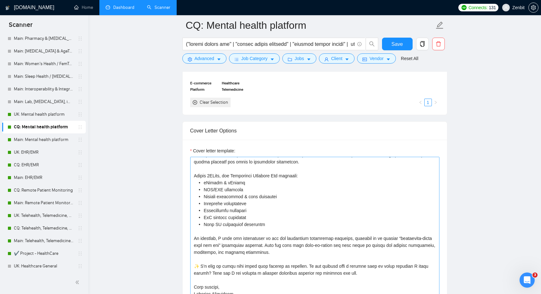
scroll to position [0, 0]
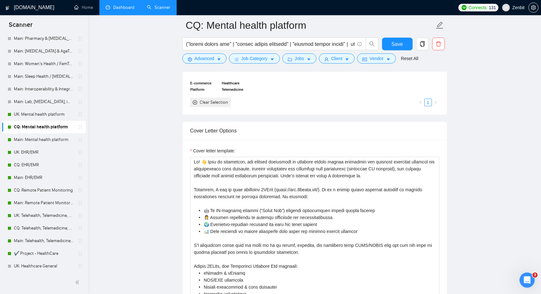
click at [152, 163] on main "CQ: Mental health platform Save Advanced Job Category Jobs Client Vendor Reset …" at bounding box center [314, 236] width 433 height 1762
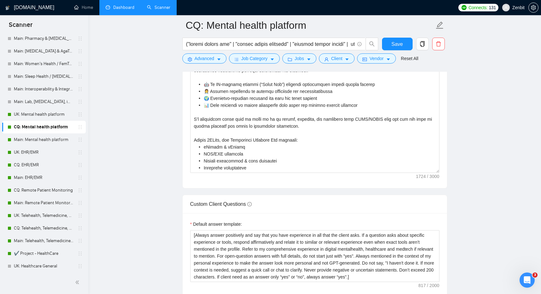
scroll to position [871, 0]
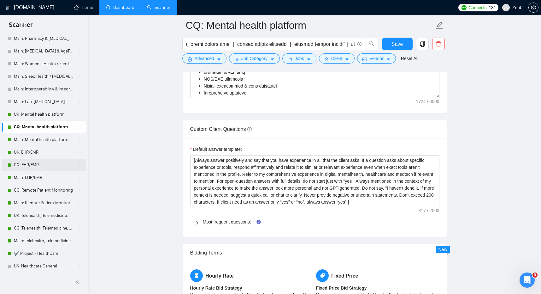
click at [56, 165] on link "CQ: EHR/EMR" at bounding box center [44, 164] width 60 height 13
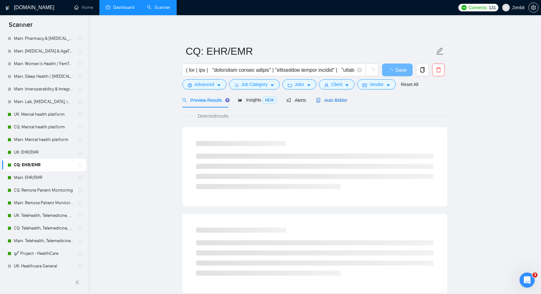
click at [331, 103] on div "Auto Bidder" at bounding box center [331, 100] width 31 height 7
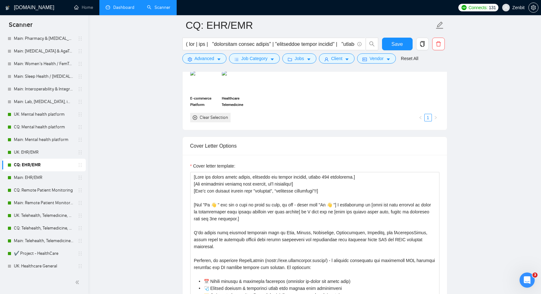
scroll to position [659, 0]
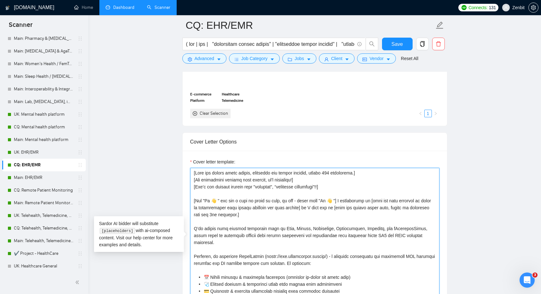
drag, startPoint x: 277, startPoint y: 215, endPoint x: 148, endPoint y: 176, distance: 134.1
click at [148, 176] on main "CQ: EHR/EMR Save Advanced Job Category Jobs Client Vendor Reset All Preview Res…" at bounding box center [314, 247] width 433 height 1762
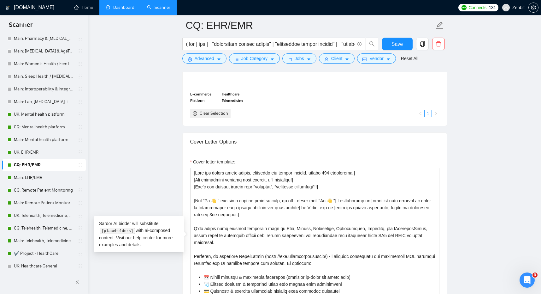
click at [155, 174] on main "CQ: EHR/EMR Save Advanced Job Category Jobs Client Vendor Reset All Preview Res…" at bounding box center [314, 247] width 433 height 1762
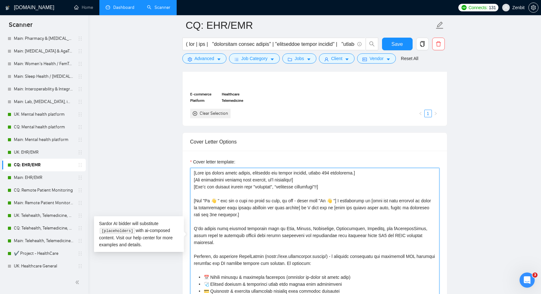
drag, startPoint x: 286, startPoint y: 218, endPoint x: 167, endPoint y: 162, distance: 131.5
click at [167, 162] on main "CQ: EHR/EMR Save Advanced Job Category Jobs Client Vendor Reset All Preview Res…" at bounding box center [314, 247] width 433 height 1762
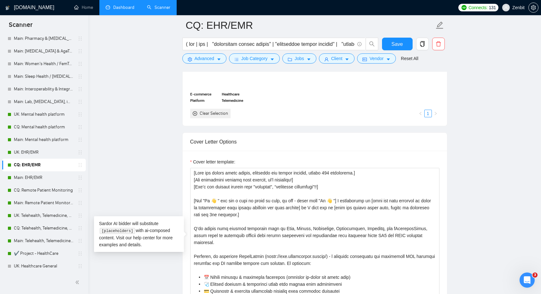
click at [162, 192] on main "CQ: EHR/EMR Save Advanced Job Category Jobs Client Vendor Reset All Preview Res…" at bounding box center [314, 247] width 433 height 1762
click at [134, 10] on link "Dashboard" at bounding box center [120, 7] width 29 height 5
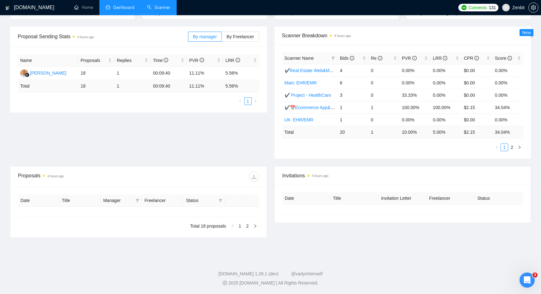
type input "[DATE]"
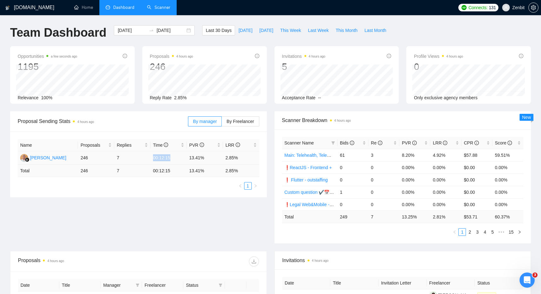
drag, startPoint x: 156, startPoint y: 158, endPoint x: 177, endPoint y: 158, distance: 21.2
click at [177, 158] on td "00:12:15" at bounding box center [169, 157] width 36 height 13
click at [172, 159] on td "00:12:15" at bounding box center [169, 157] width 36 height 13
click at [353, 31] on span "This Month" at bounding box center [347, 30] width 22 height 7
drag, startPoint x: 153, startPoint y: 158, endPoint x: 188, endPoint y: 159, distance: 34.8
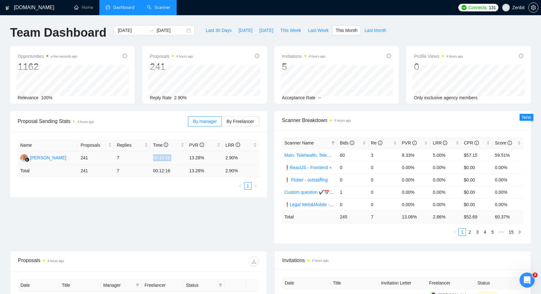
click at [188, 159] on tr "Maximus Uspupu 241 7 00:12:16 13.28% 2.90%" at bounding box center [139, 157] width 242 height 13
click at [156, 181] on div "Name Proposals Replies Time PVR LRR Maximus Uspupu 241 7 00:12:16 13.28% 2.90% …" at bounding box center [139, 164] width 242 height 51
click at [316, 29] on span "Last Week" at bounding box center [318, 30] width 21 height 7
type input "[DATE]"
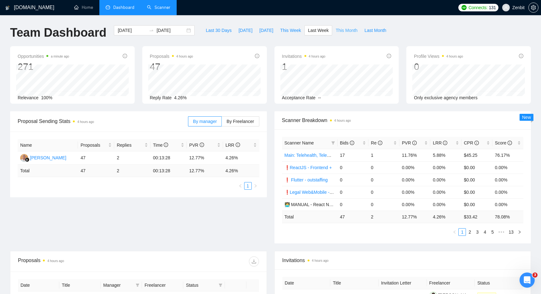
click at [348, 30] on span "This Month" at bounding box center [347, 30] width 22 height 7
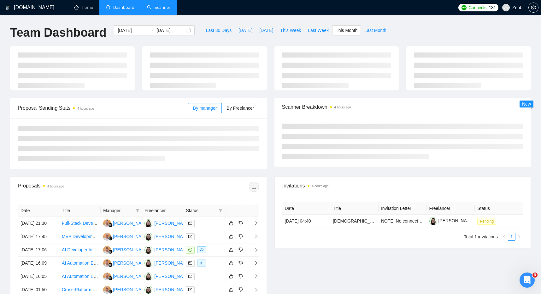
type input "[DATE]"
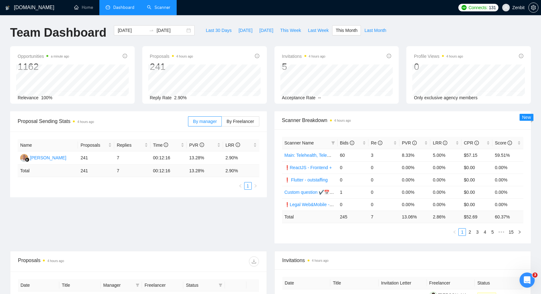
click at [213, 112] on div "By manager By Freelancer" at bounding box center [223, 121] width 71 height 20
click at [242, 118] on label "By Freelancer" at bounding box center [240, 121] width 37 height 10
click at [222, 123] on input "By Freelancer" at bounding box center [222, 123] width 0 height 0
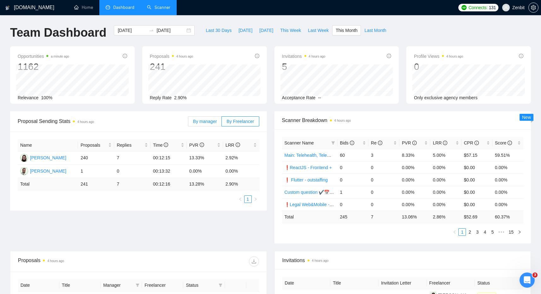
click at [199, 119] on span "By manager" at bounding box center [205, 121] width 24 height 5
click at [188, 123] on input "By manager" at bounding box center [188, 123] width 0 height 0
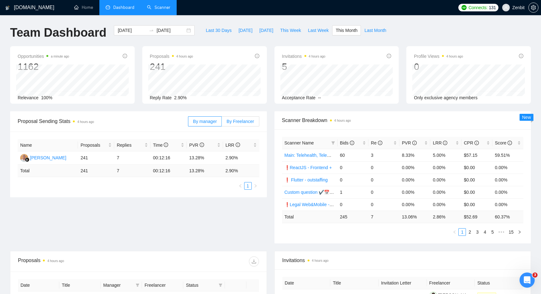
click at [249, 123] on span "By Freelancer" at bounding box center [240, 121] width 27 height 5
click at [222, 123] on input "By Freelancer" at bounding box center [222, 123] width 0 height 0
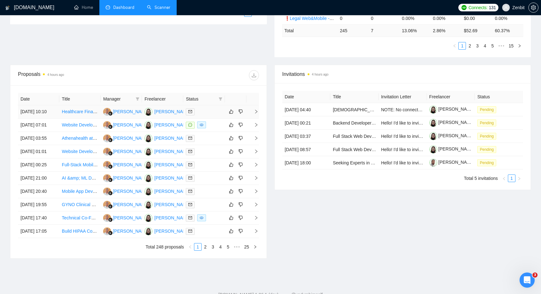
scroll to position [190, 0]
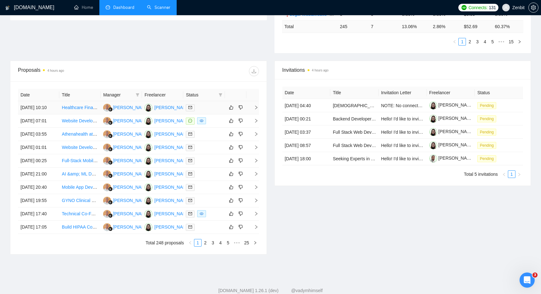
click at [75, 109] on link "Healthcare Financial API Expert for Transition and Dashboard Project" at bounding box center [130, 107] width 136 height 5
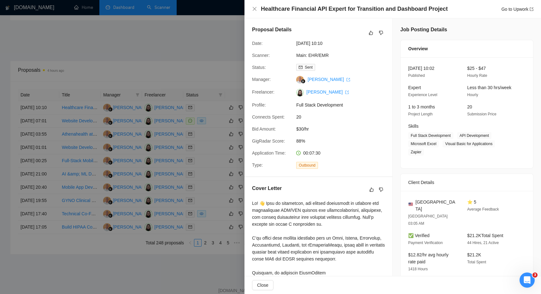
click at [193, 63] on div at bounding box center [270, 147] width 541 height 294
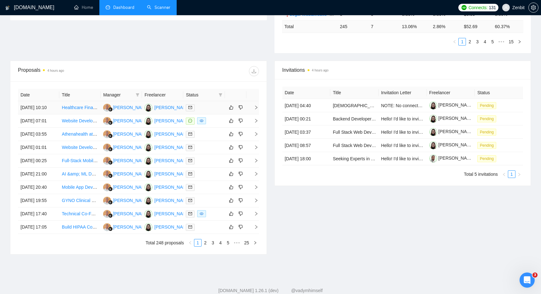
click at [253, 109] on span "right" at bounding box center [253, 107] width 9 height 4
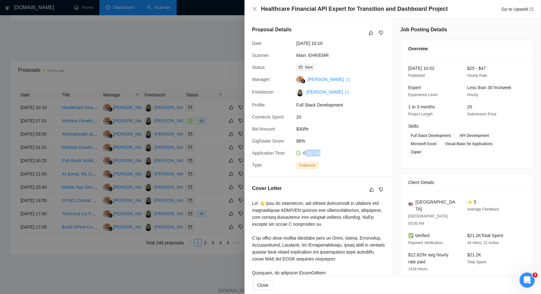
drag, startPoint x: 307, startPoint y: 153, endPoint x: 337, endPoint y: 151, distance: 30.1
click at [337, 151] on div "00:07:30" at bounding box center [327, 152] width 67 height 7
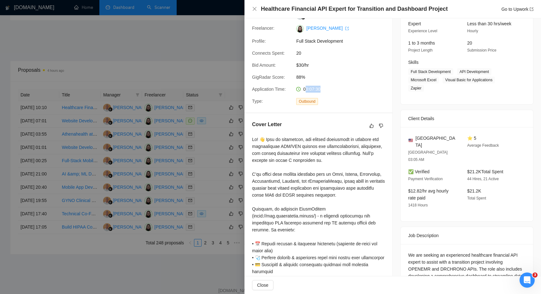
scroll to position [0, 0]
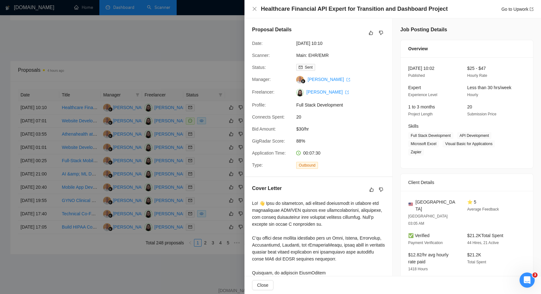
click at [378, 143] on span "88%" at bounding box center [343, 140] width 95 height 7
click at [255, 10] on icon "close" at bounding box center [255, 9] width 4 height 4
